Goal: Information Seeking & Learning: Learn about a topic

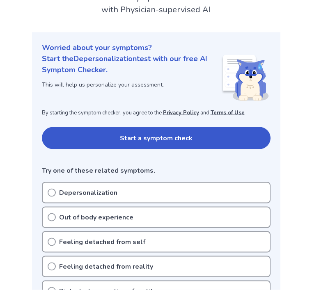
scroll to position [65, 0]
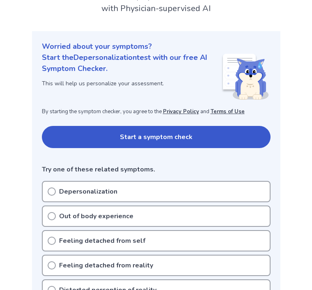
click at [257, 136] on button "Start a symptom check" at bounding box center [156, 137] width 229 height 22
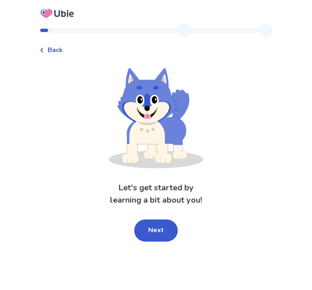
click at [162, 238] on button "Next" at bounding box center [155, 230] width 43 height 22
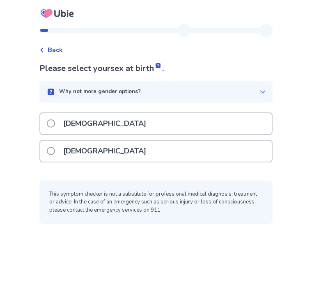
click at [254, 121] on div "Male" at bounding box center [155, 123] width 231 height 21
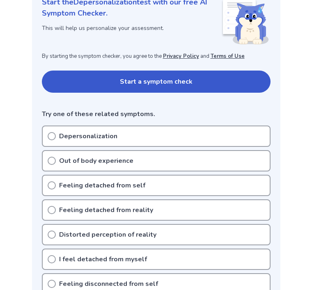
scroll to position [123, 0]
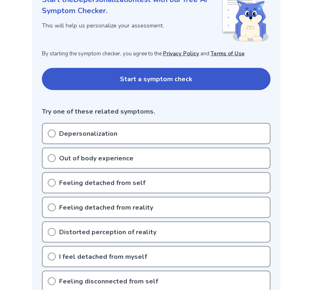
click at [249, 135] on div "Depersonalization" at bounding box center [156, 133] width 229 height 21
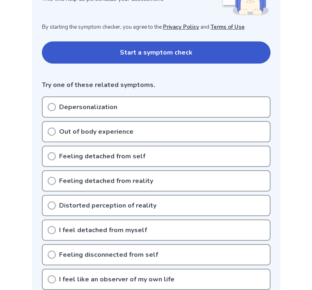
click at [70, 48] on button "Start a symptom check" at bounding box center [156, 52] width 229 height 22
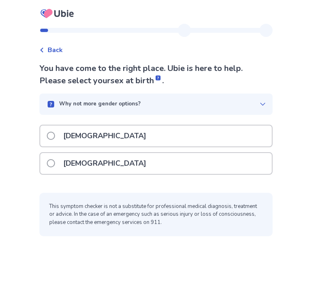
click at [251, 133] on div "[DEMOGRAPHIC_DATA]" at bounding box center [155, 136] width 231 height 21
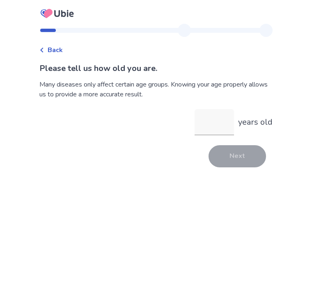
click at [218, 127] on input "years old" at bounding box center [213, 122] width 39 height 26
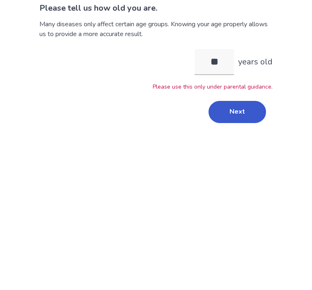
type input "*"
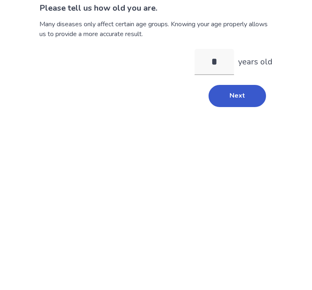
type input "**"
click at [249, 145] on button "Next" at bounding box center [236, 156] width 57 height 22
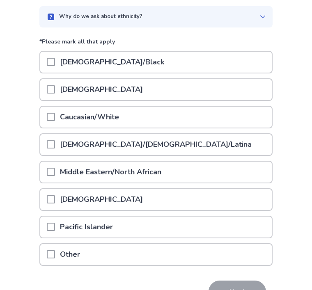
scroll to position [76, 0]
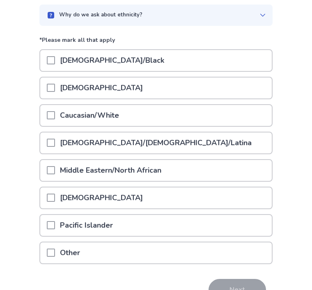
click at [249, 118] on div "Caucasian/White" at bounding box center [155, 115] width 231 height 21
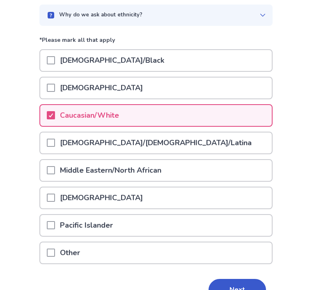
click at [238, 286] on button "Next" at bounding box center [236, 290] width 57 height 22
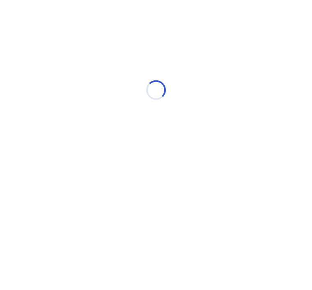
scroll to position [0, 0]
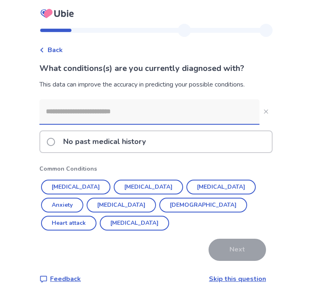
click at [169, 216] on button "[MEDICAL_DATA]" at bounding box center [134, 223] width 69 height 15
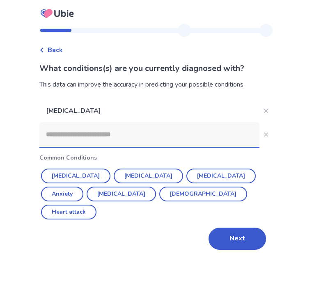
click at [83, 187] on button "Anxiety" at bounding box center [62, 194] width 42 height 15
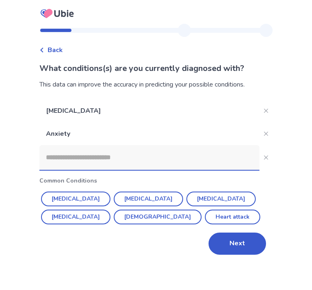
click at [238, 241] on button "Next" at bounding box center [236, 244] width 57 height 22
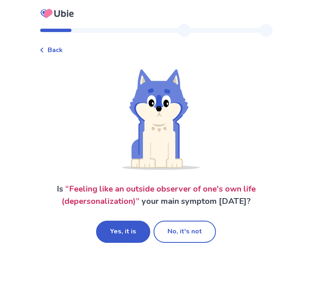
click at [124, 234] on button "Yes, it is" at bounding box center [123, 232] width 54 height 22
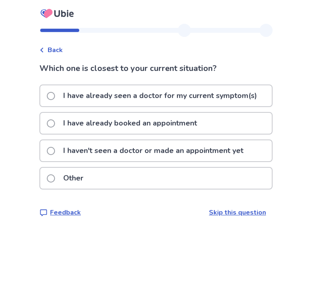
click at [254, 149] on div "I haven't seen a doctor or made an appointment yet" at bounding box center [155, 150] width 231 height 21
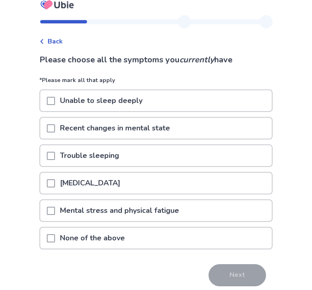
scroll to position [8, 0]
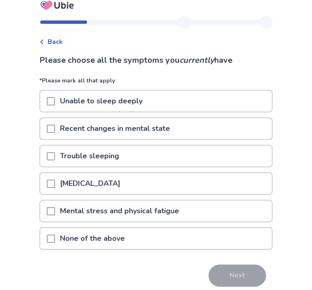
click at [222, 239] on div "None of the above" at bounding box center [155, 238] width 231 height 21
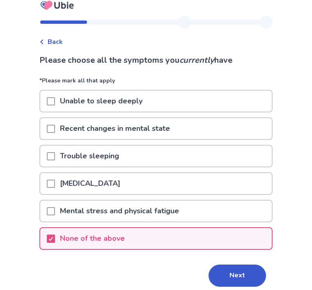
click at [241, 267] on button "Next" at bounding box center [236, 276] width 57 height 22
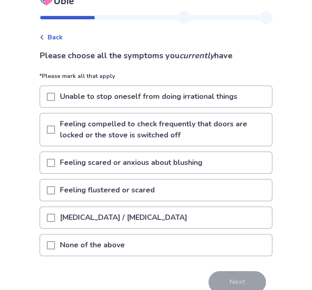
scroll to position [13, 0]
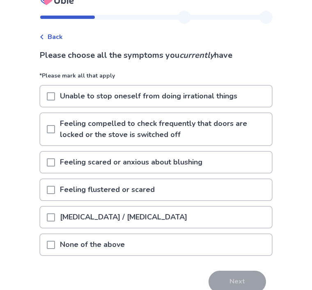
click at [248, 245] on div "None of the above" at bounding box center [155, 245] width 231 height 21
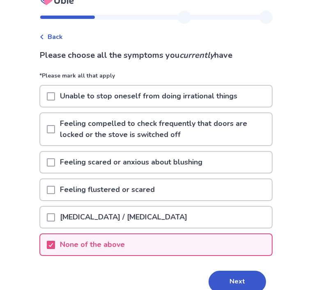
click at [238, 273] on button "Next" at bounding box center [236, 282] width 57 height 22
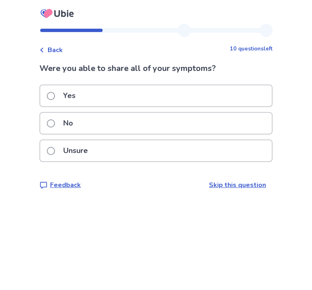
click at [252, 142] on div "Unsure" at bounding box center [155, 150] width 231 height 21
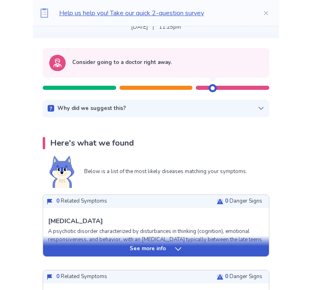
scroll to position [62, 0]
